Goal: Task Accomplishment & Management: Manage account settings

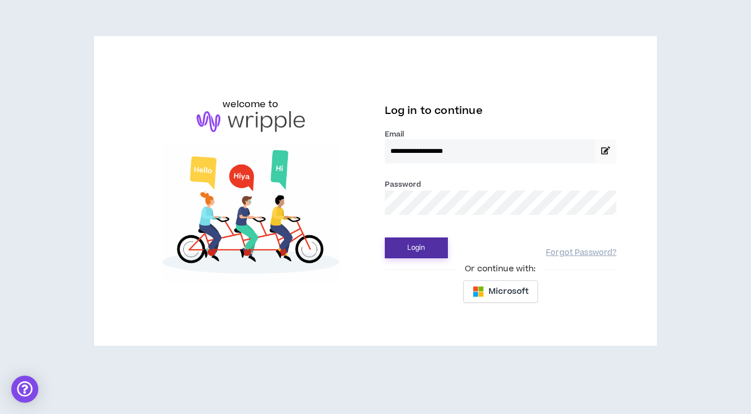
click at [406, 241] on button "Login" at bounding box center [416, 247] width 63 height 21
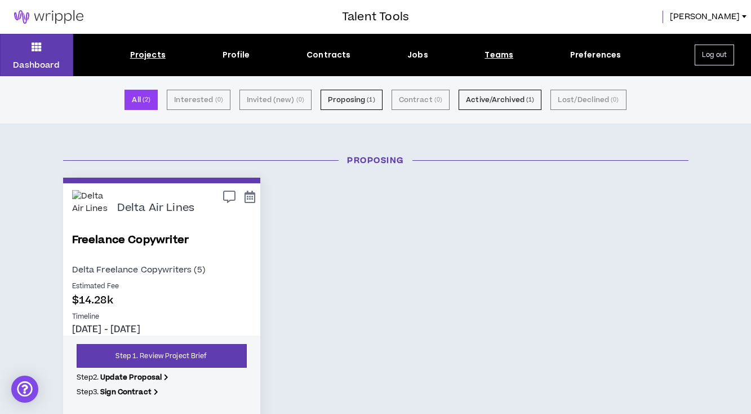
click at [492, 58] on div "Teams" at bounding box center [499, 55] width 29 height 12
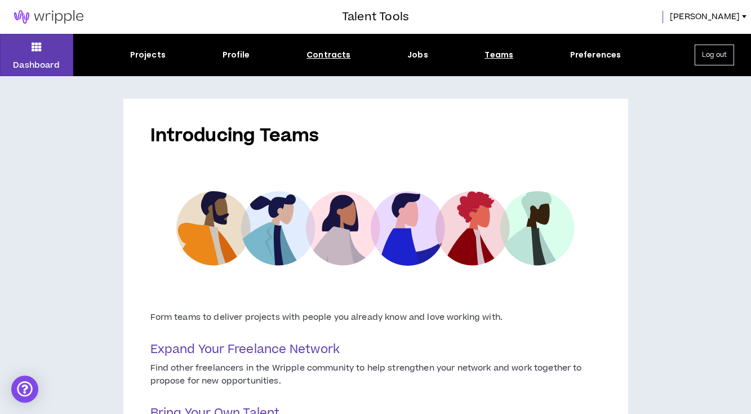
click at [335, 56] on div "Contracts" at bounding box center [329, 55] width 44 height 12
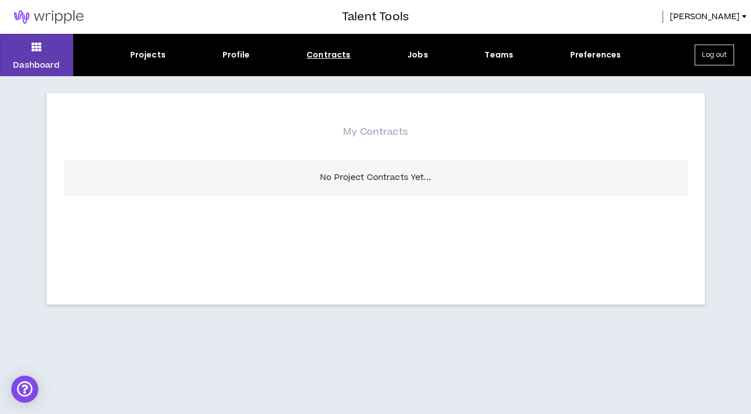
click at [166, 57] on div "Projects Profile Contracts Jobs Teams Preferences" at bounding box center [375, 55] width 605 height 12
click at [152, 57] on div "Projects" at bounding box center [148, 55] width 36 height 12
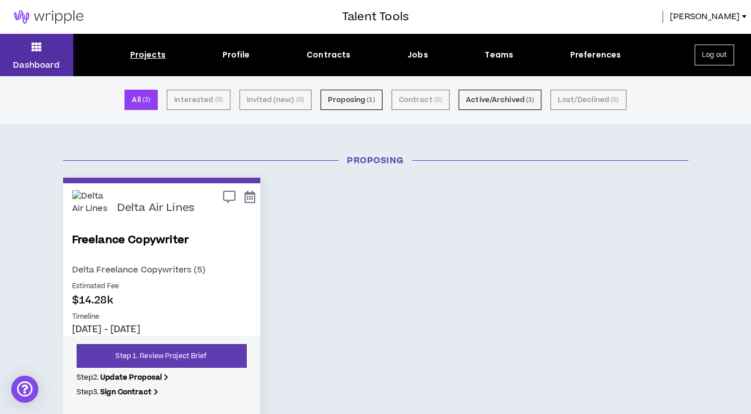
click at [34, 58] on button "Dashboard" at bounding box center [36, 55] width 73 height 42
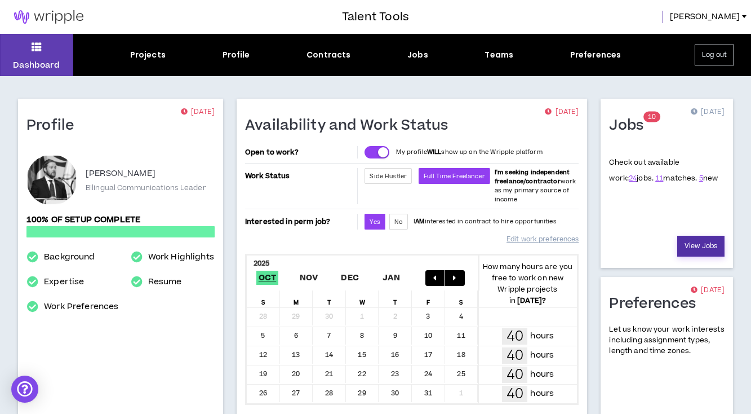
click at [709, 248] on link "View Jobs" at bounding box center [701, 246] width 47 height 21
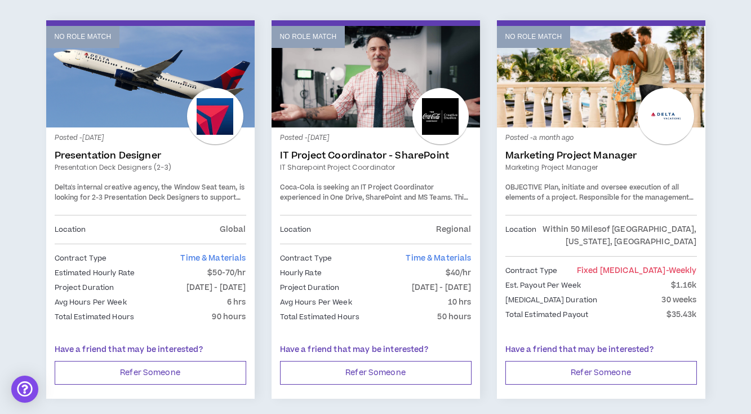
scroll to position [1950, 0]
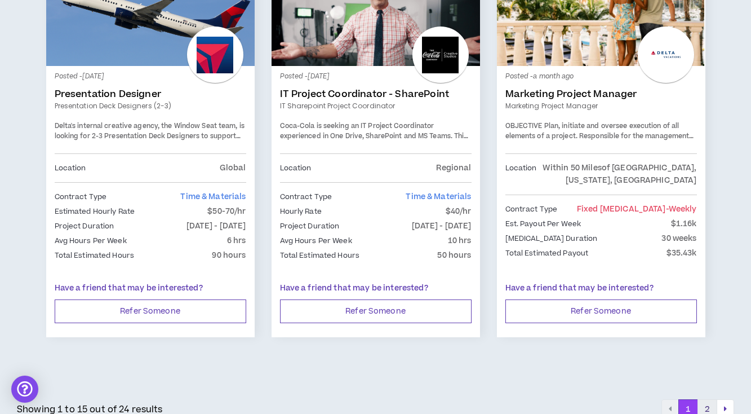
click at [710, 399] on button "2" at bounding box center [708, 409] width 20 height 20
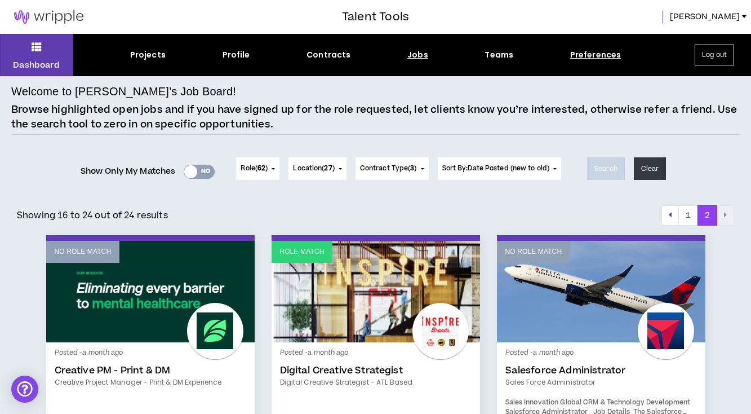
click at [583, 58] on div "Preferences" at bounding box center [595, 55] width 51 height 12
